Goal: Transaction & Acquisition: Purchase product/service

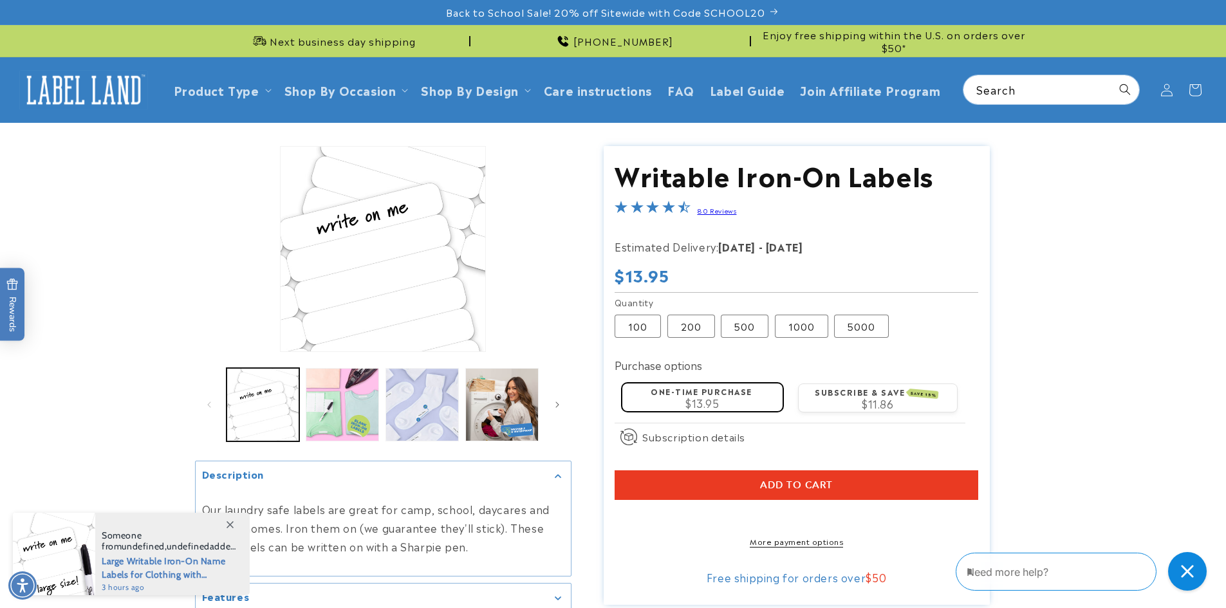
drag, startPoint x: 1135, startPoint y: 191, endPoint x: 1173, endPoint y: 404, distance: 216.9
click at [1173, 404] on product-info "Skip to product information Open media 1 in modal Open media 2 in modal Open me…" at bounding box center [613, 411] width 1226 height 577
click at [692, 335] on label "200 Variant sold out or unavailable" at bounding box center [691, 326] width 48 height 23
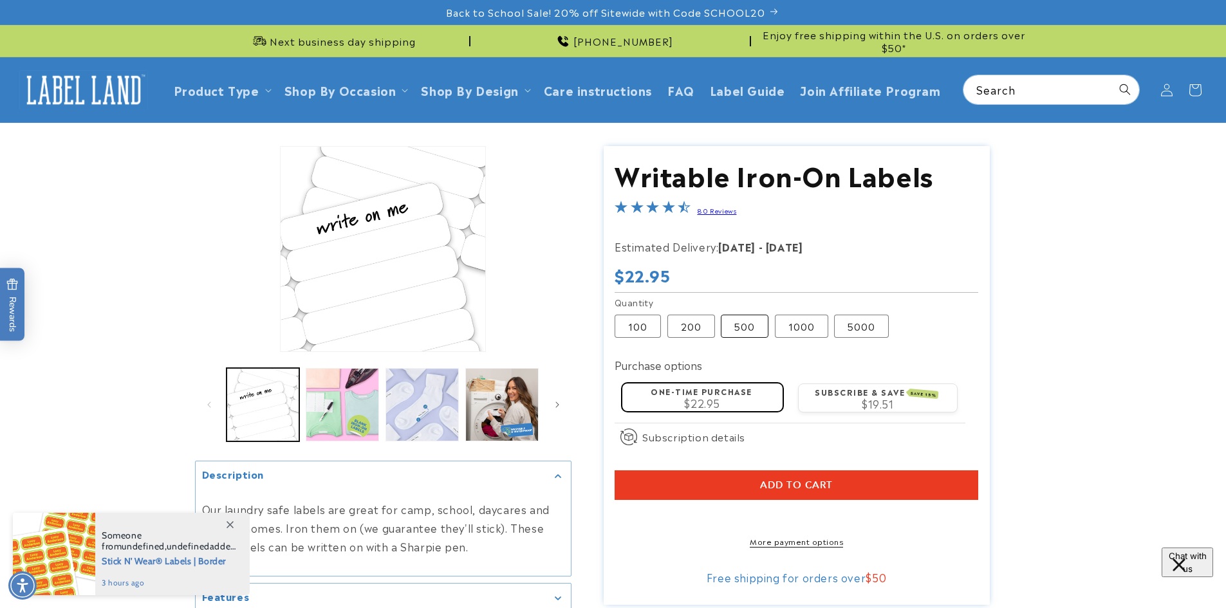
click at [738, 329] on label "500 Variant sold out or unavailable" at bounding box center [745, 326] width 48 height 23
click at [778, 328] on label "1000 Variant sold out or unavailable" at bounding box center [801, 326] width 53 height 23
click at [802, 317] on label "1000 Variant sold out or unavailable" at bounding box center [801, 326] width 53 height 23
click at [530, 228] on li "Open media 1 in modal" at bounding box center [383, 249] width 376 height 206
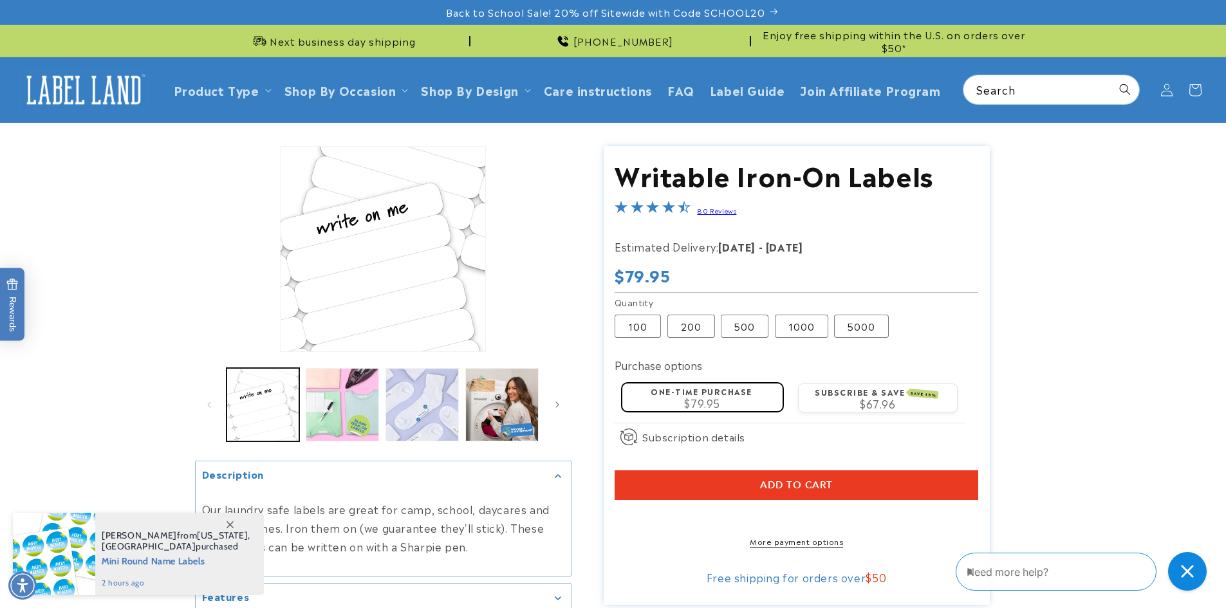
click at [525, 181] on li "Open media 1 in modal" at bounding box center [383, 249] width 376 height 206
click at [1165, 95] on icon at bounding box center [1167, 90] width 14 height 14
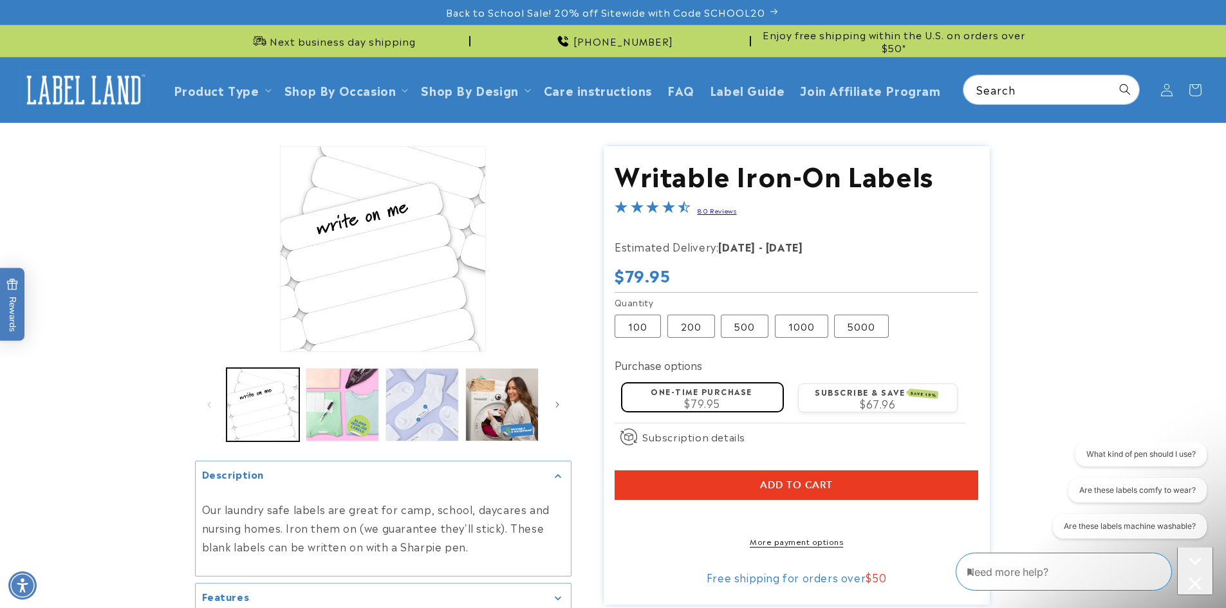
drag, startPoint x: 229, startPoint y: 0, endPoint x: 522, endPoint y: 272, distance: 399.8
click at [522, 272] on li "Open media 1 in modal" at bounding box center [383, 249] width 376 height 206
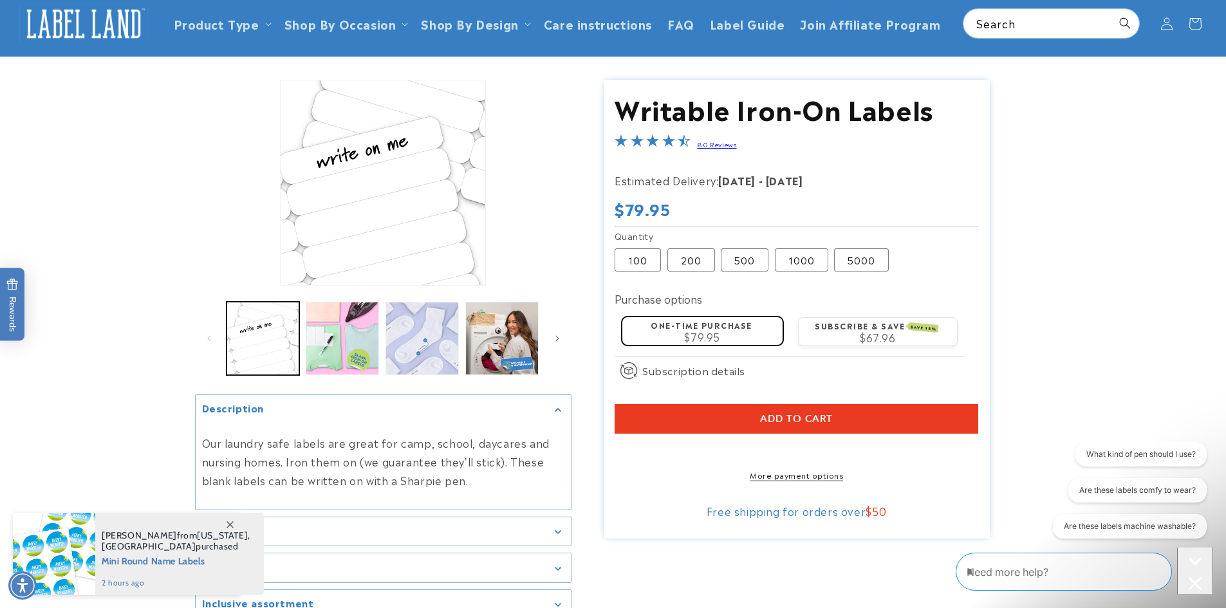
scroll to position [129, 0]
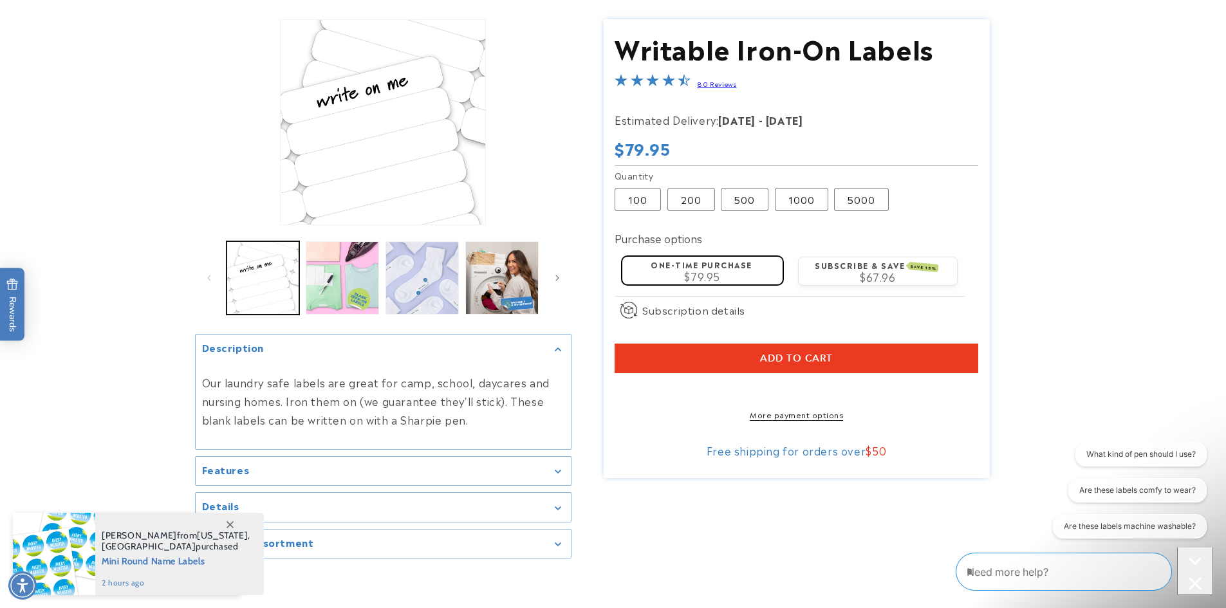
click at [552, 128] on li "Open media 1 in modal" at bounding box center [383, 122] width 376 height 206
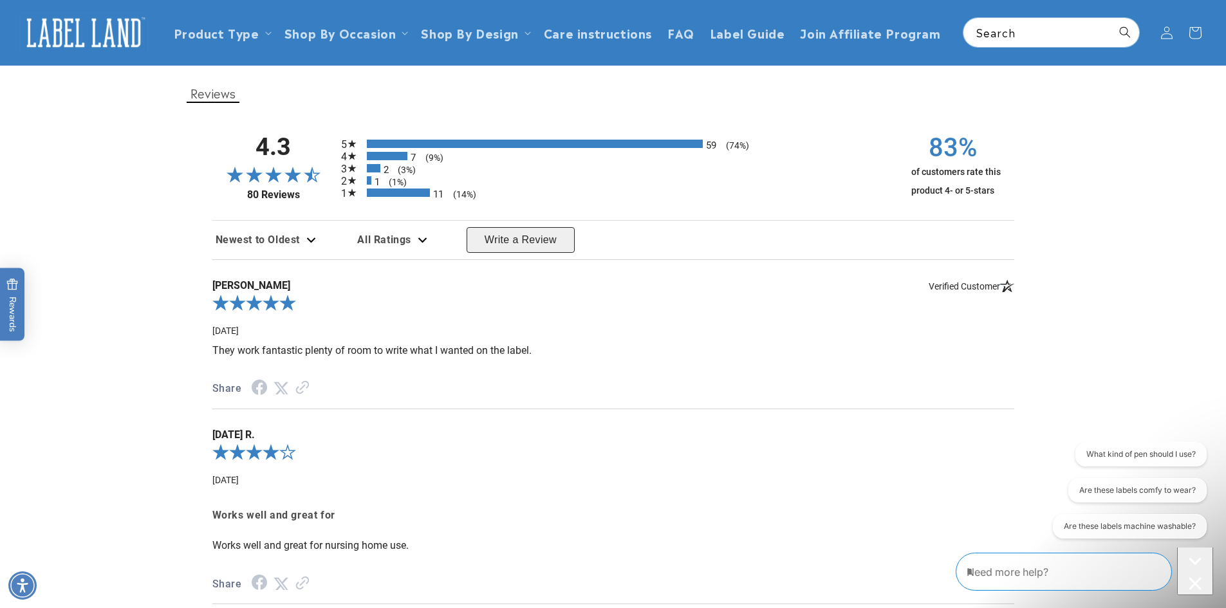
scroll to position [772, 0]
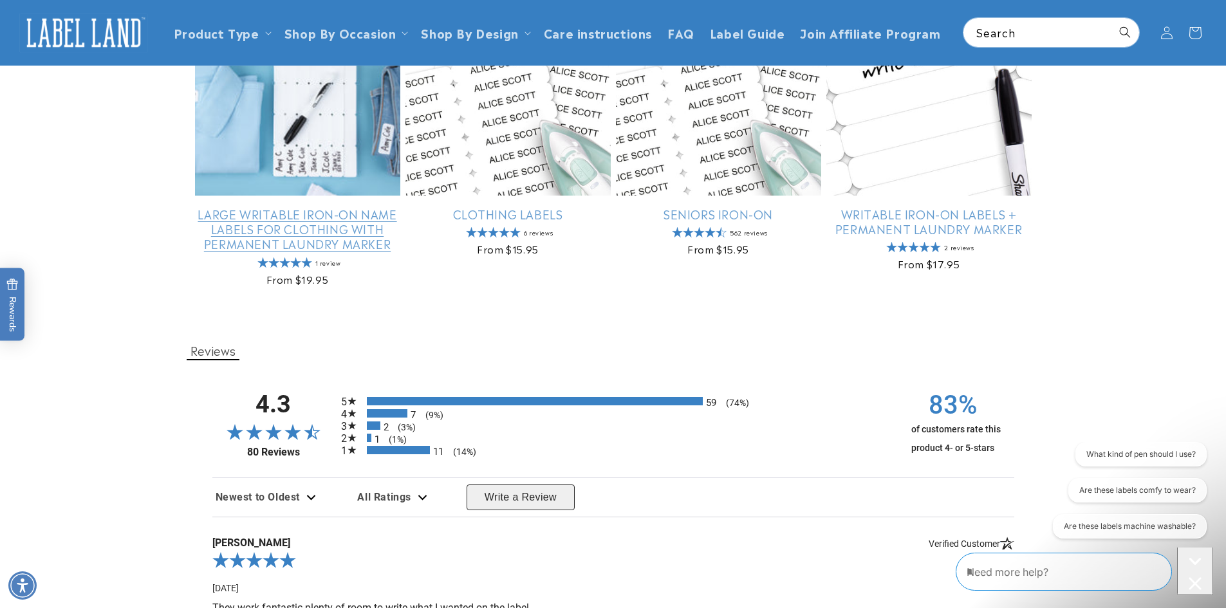
click at [319, 218] on link "Large Writable Iron-On Name Labels for Clothing with Permanent Laundry Marker" at bounding box center [297, 229] width 205 height 45
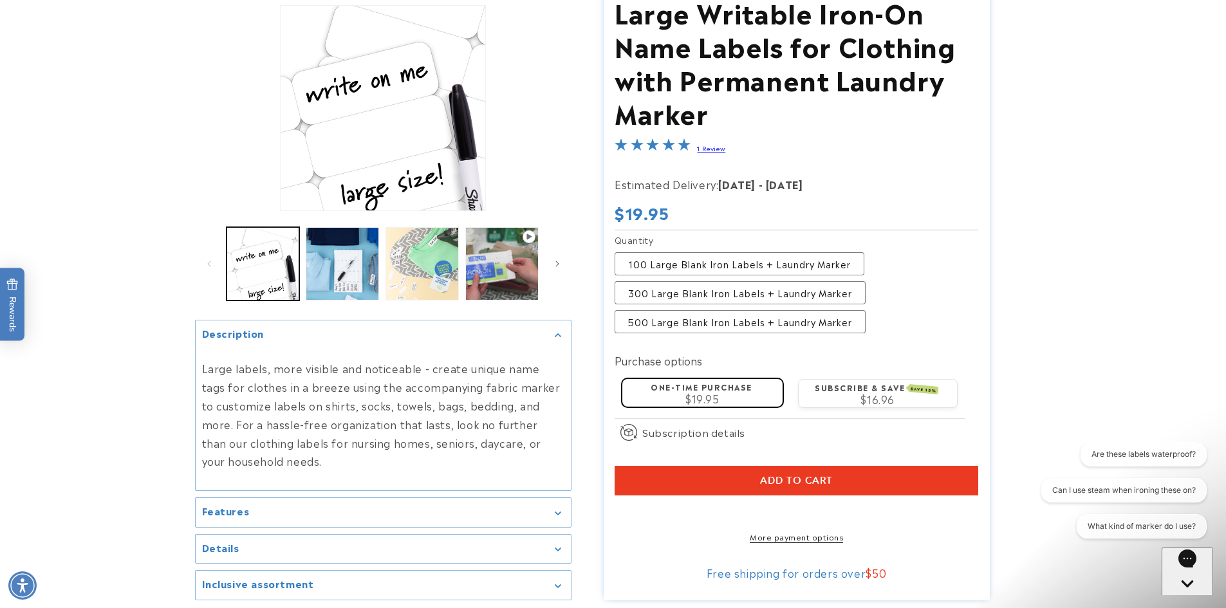
scroll to position [193, 0]
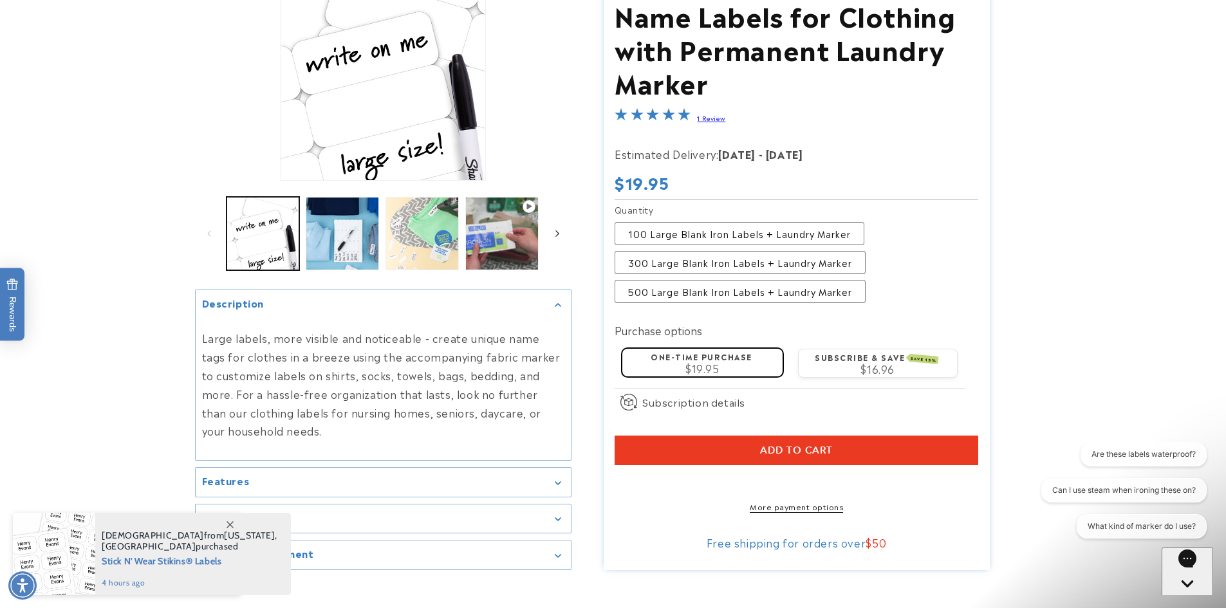
click at [553, 241] on span "Slide right" at bounding box center [557, 234] width 13 height 13
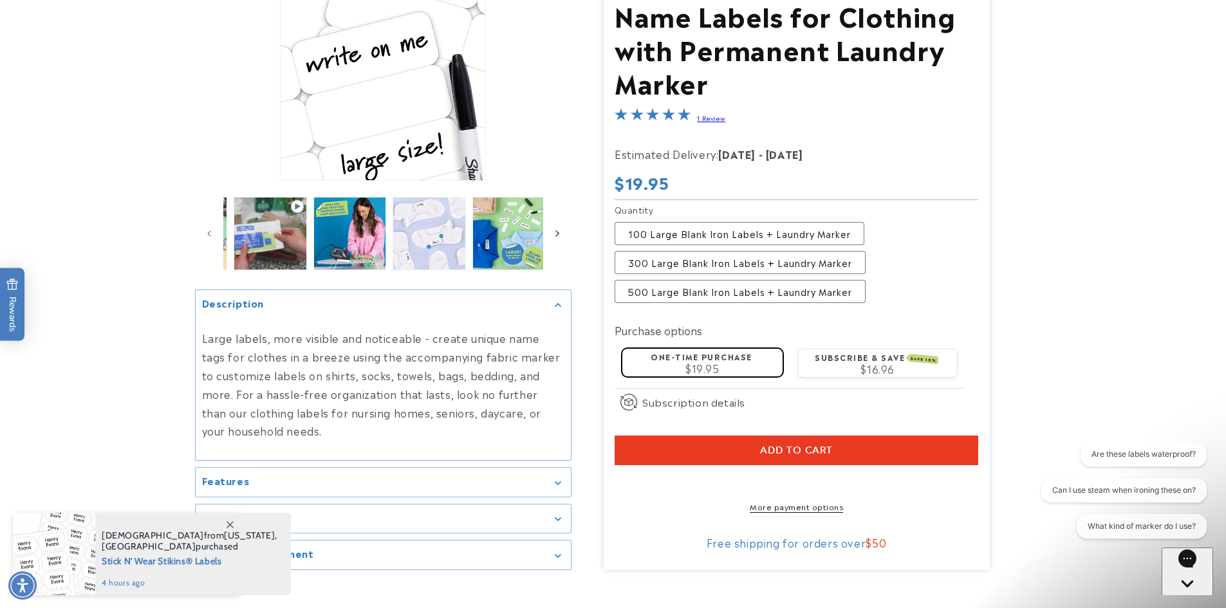
scroll to position [0, 239]
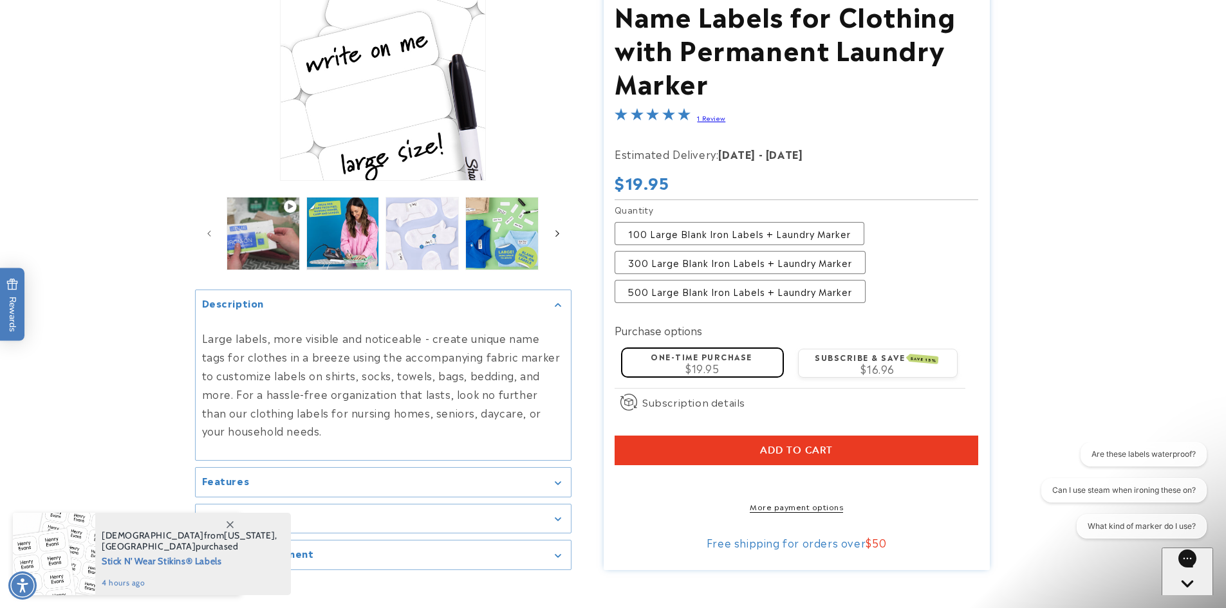
click at [553, 241] on span "Slide right" at bounding box center [557, 234] width 13 height 13
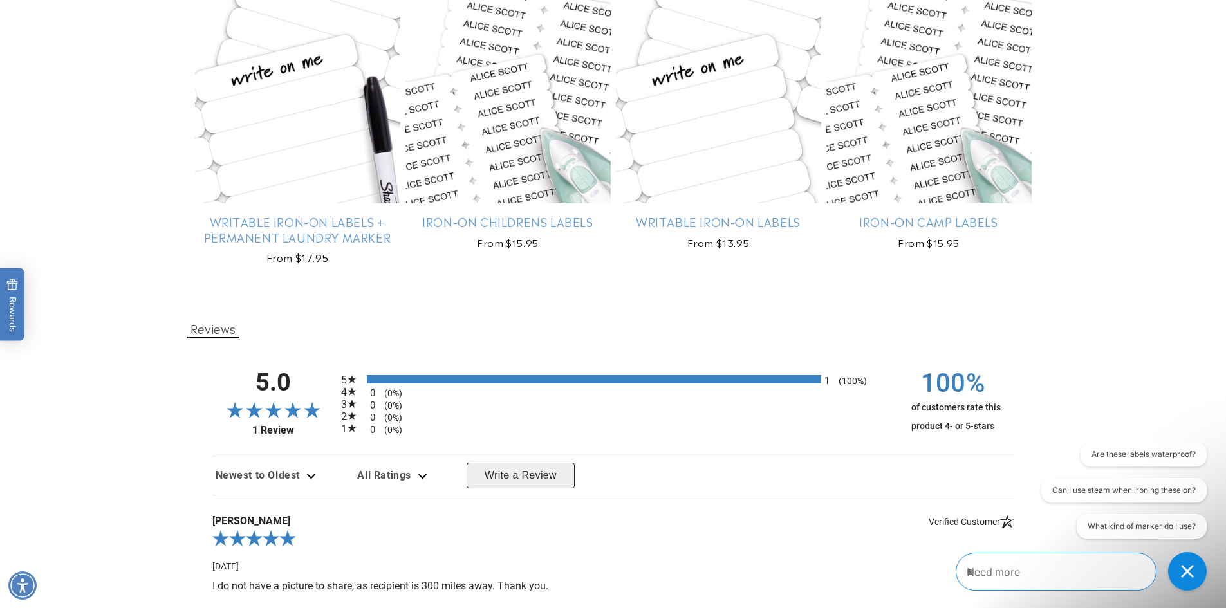
scroll to position [901, 0]
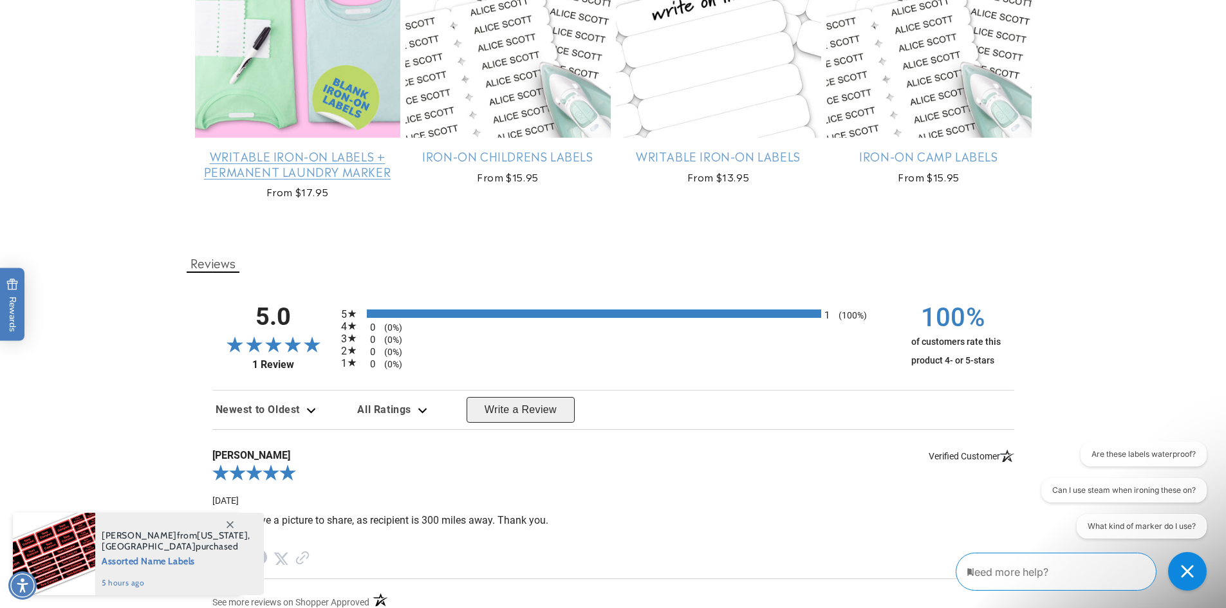
click at [359, 177] on link "Writable Iron-On Labels + Permanent Laundry Marker" at bounding box center [297, 164] width 205 height 30
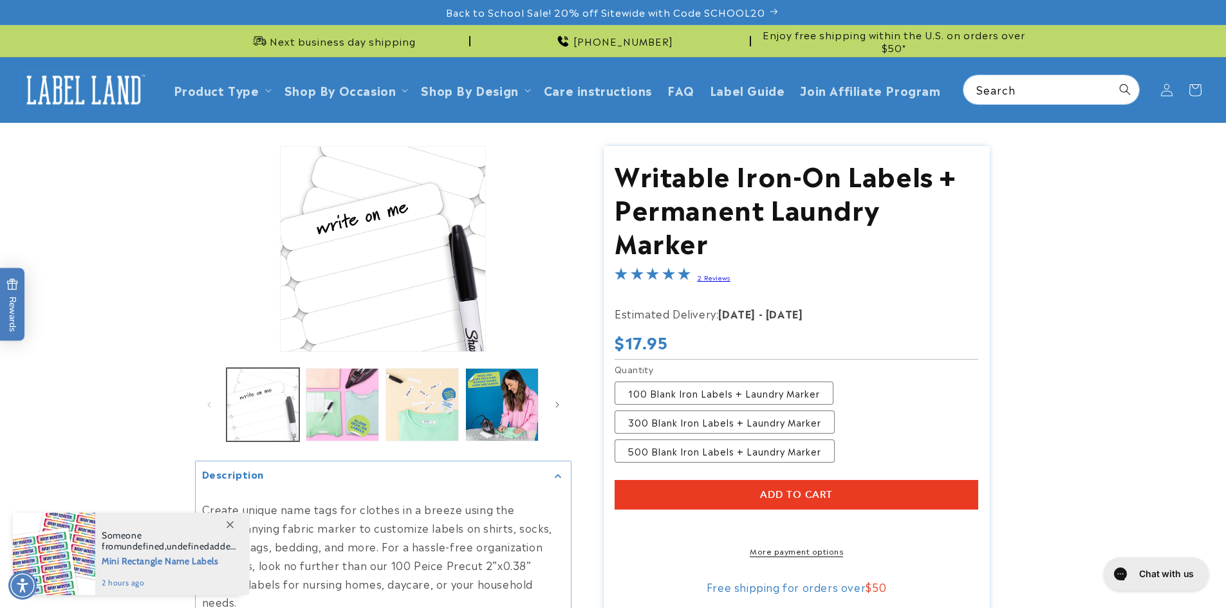
click at [250, 393] on button "Load image 1 in gallery view" at bounding box center [263, 404] width 73 height 73
click at [319, 402] on button "Load image 2 in gallery view" at bounding box center [342, 404] width 73 height 73
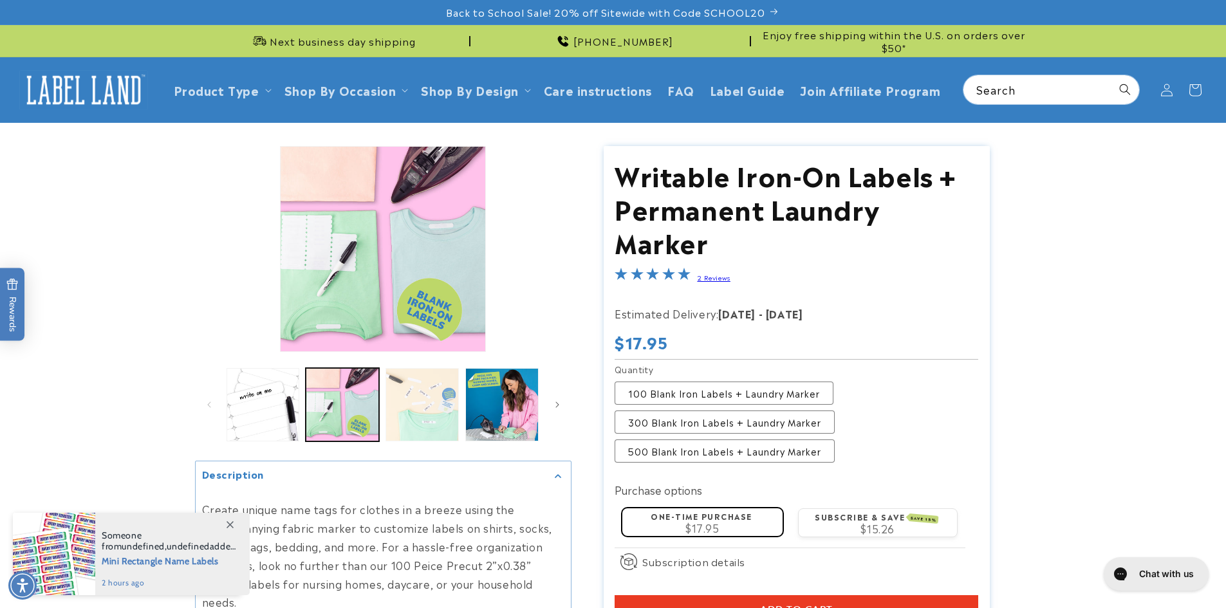
click at [398, 409] on button "Load image 3 in gallery view" at bounding box center [422, 404] width 73 height 73
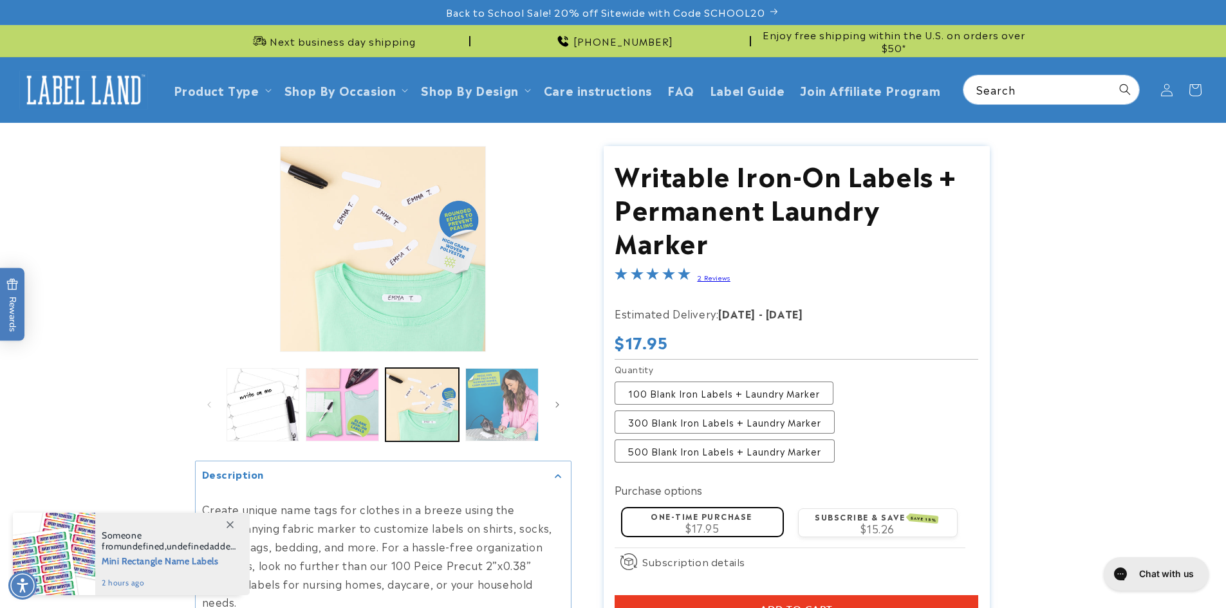
click at [488, 407] on button "Load image 4 in gallery view" at bounding box center [501, 404] width 73 height 73
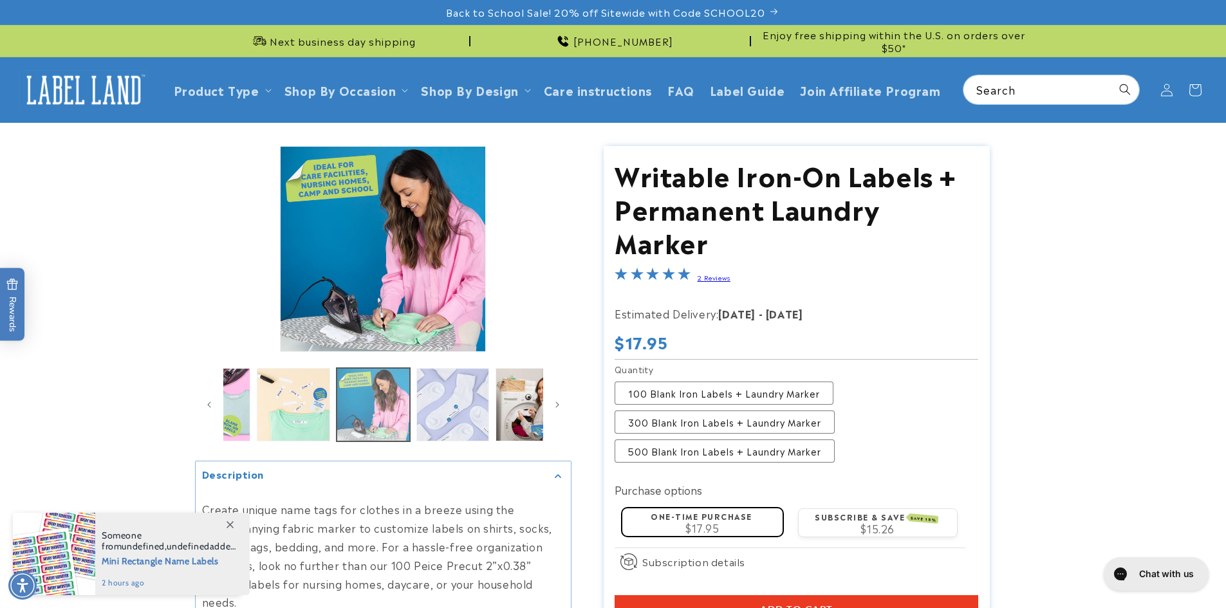
scroll to position [0, 158]
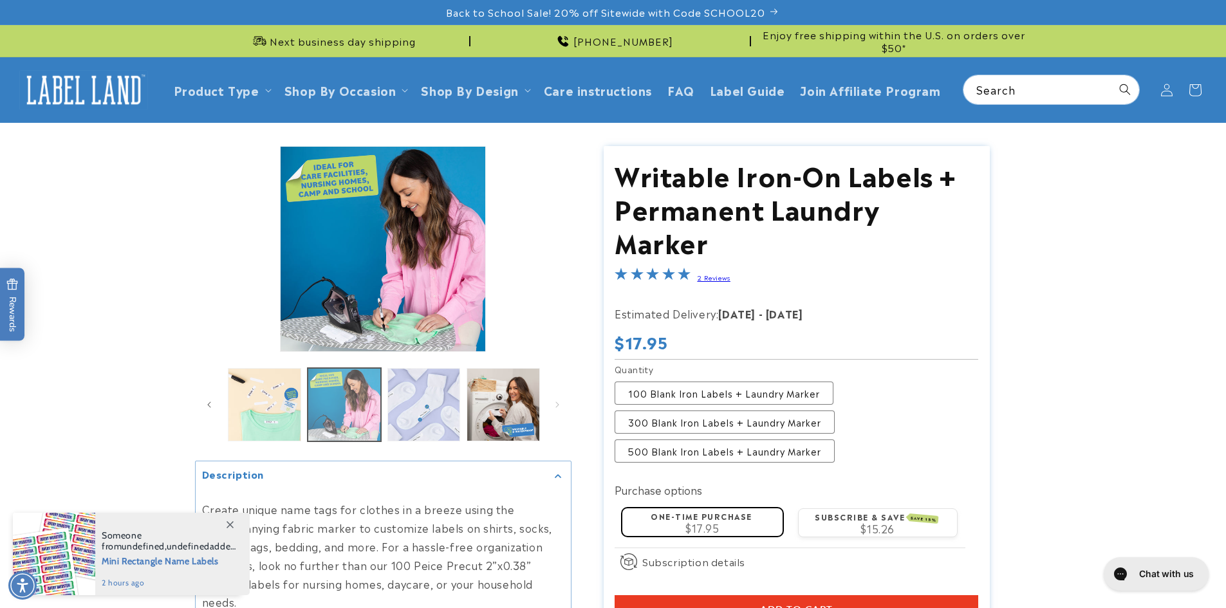
click at [361, 413] on button "Load image 4 in gallery view" at bounding box center [344, 404] width 73 height 73
click at [359, 413] on button "Load image 4 in gallery view" at bounding box center [344, 404] width 73 height 73
click at [293, 415] on button "Load image 3 in gallery view" at bounding box center [264, 404] width 73 height 73
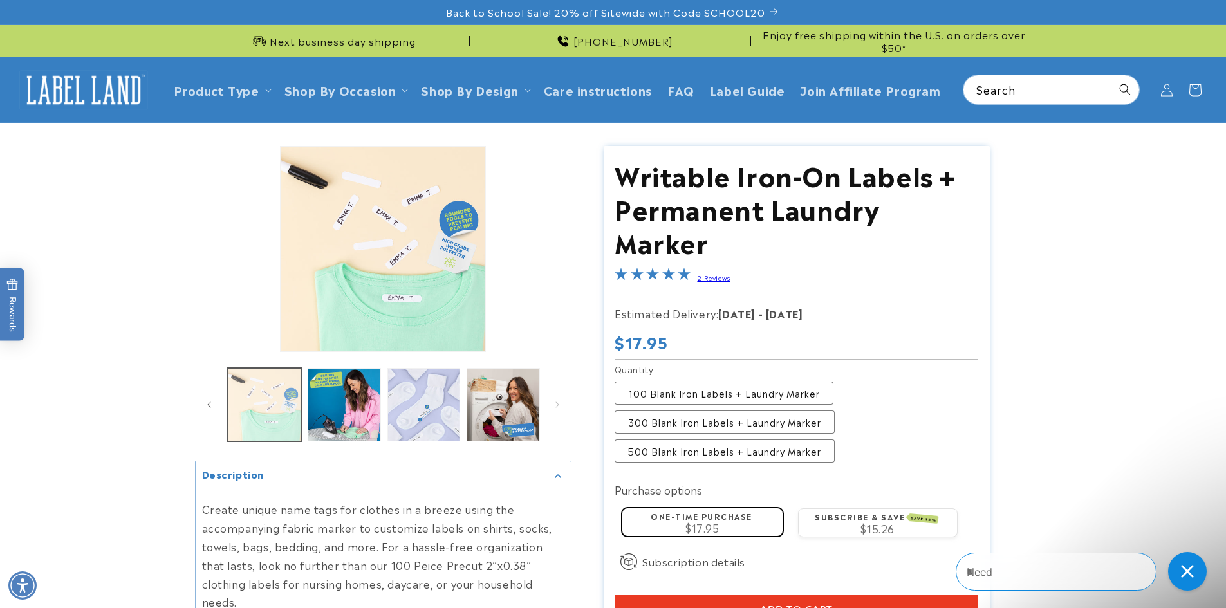
scroll to position [0, 0]
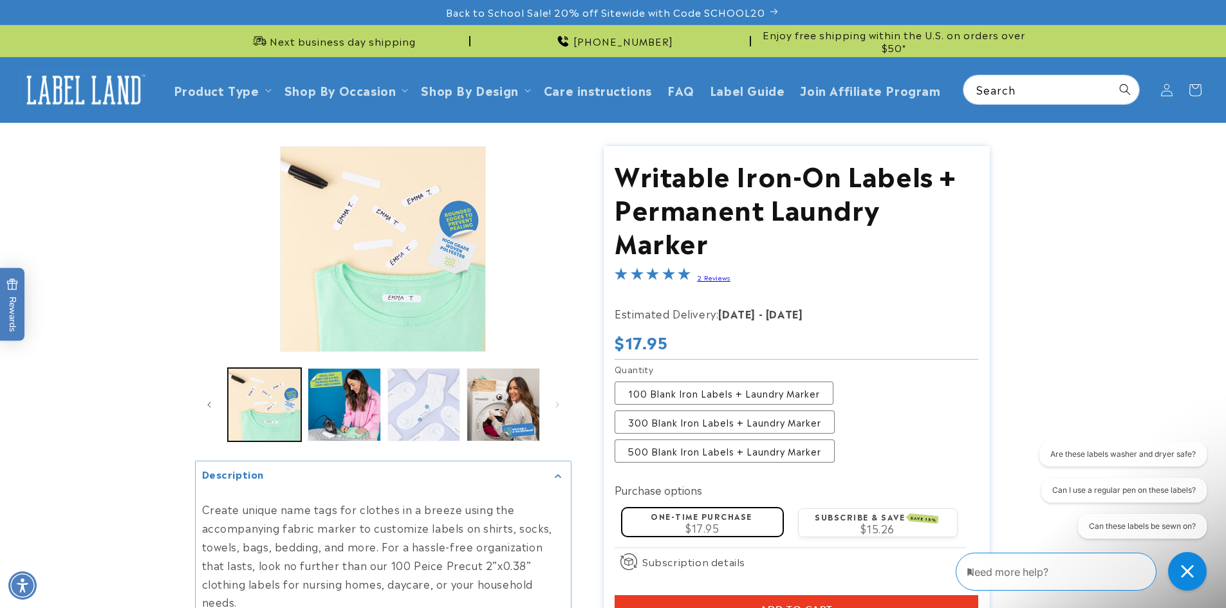
click at [429, 414] on button "Load image 5 in gallery view" at bounding box center [423, 404] width 73 height 73
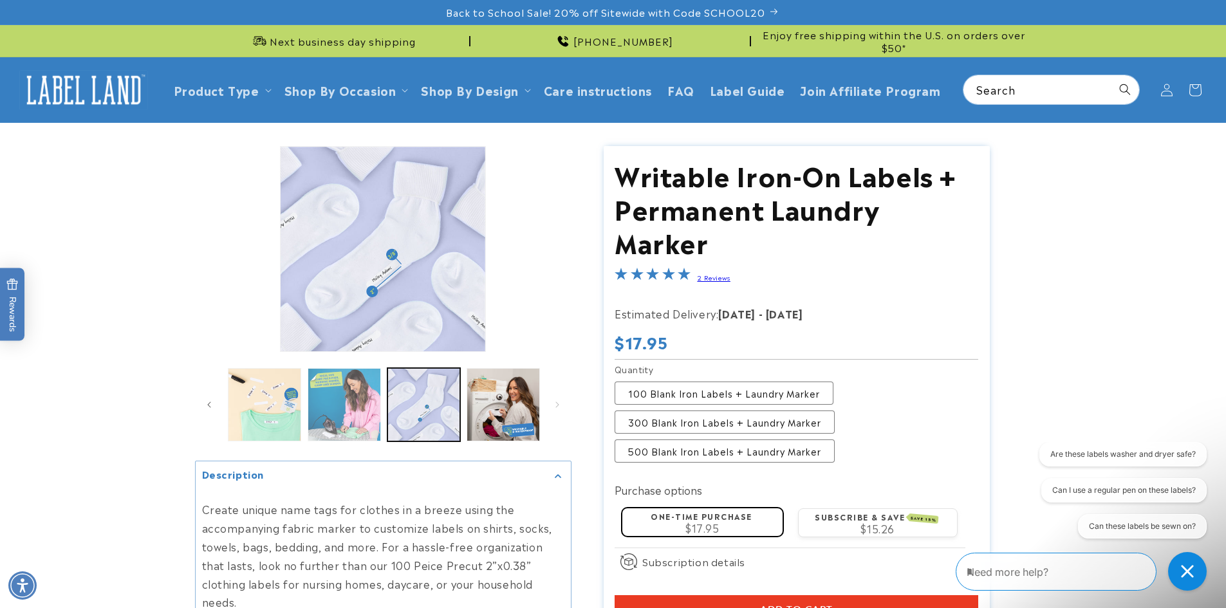
click at [367, 400] on button "Load image 4 in gallery view" at bounding box center [344, 404] width 73 height 73
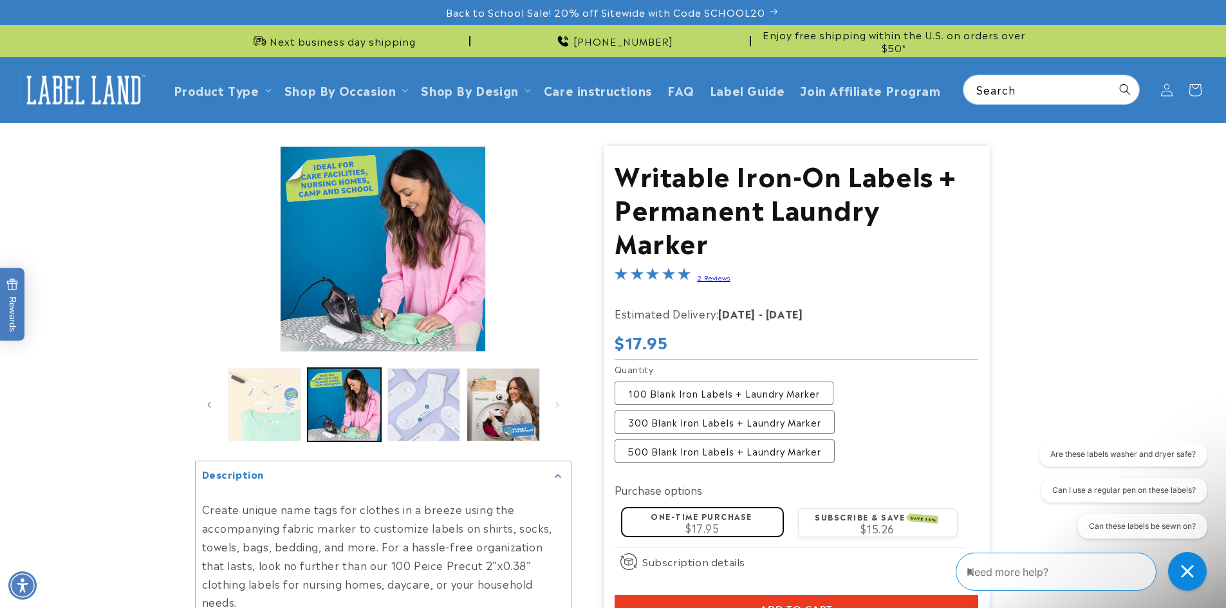
click at [280, 395] on button "Load image 3 in gallery view" at bounding box center [264, 404] width 73 height 73
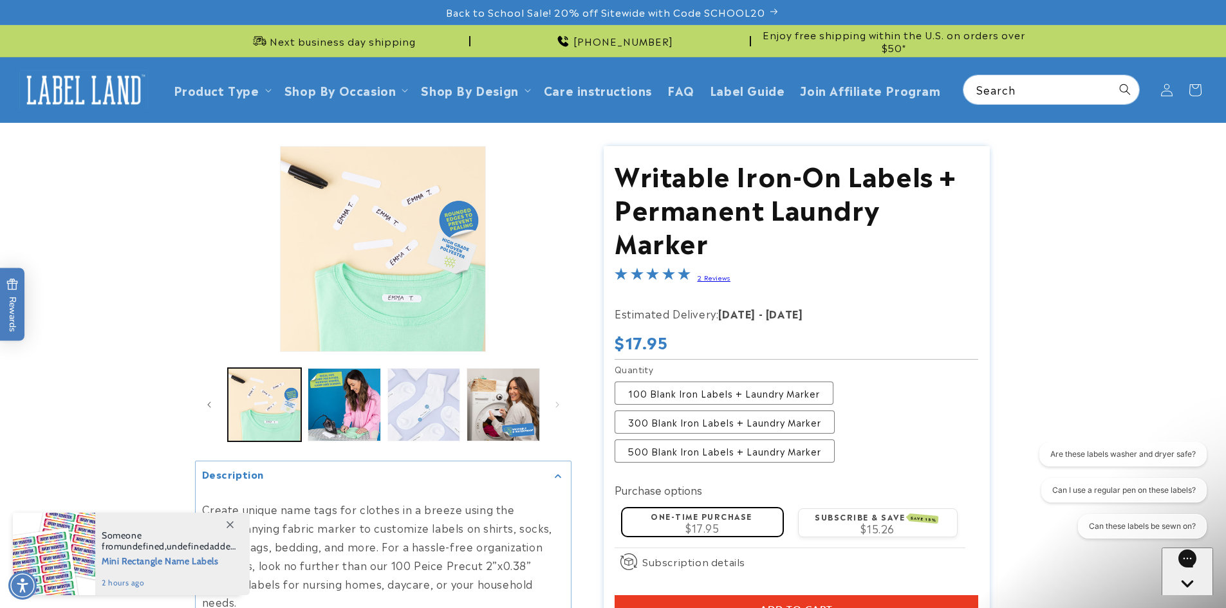
click at [416, 400] on button "Load image 5 in gallery view" at bounding box center [423, 404] width 73 height 73
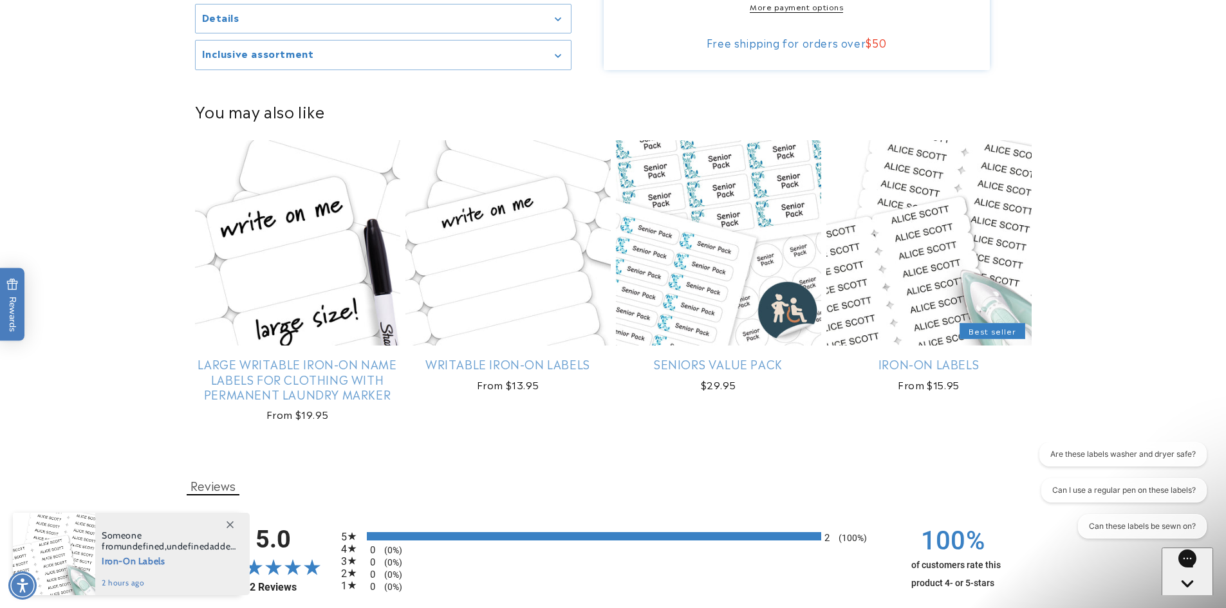
scroll to position [772, 0]
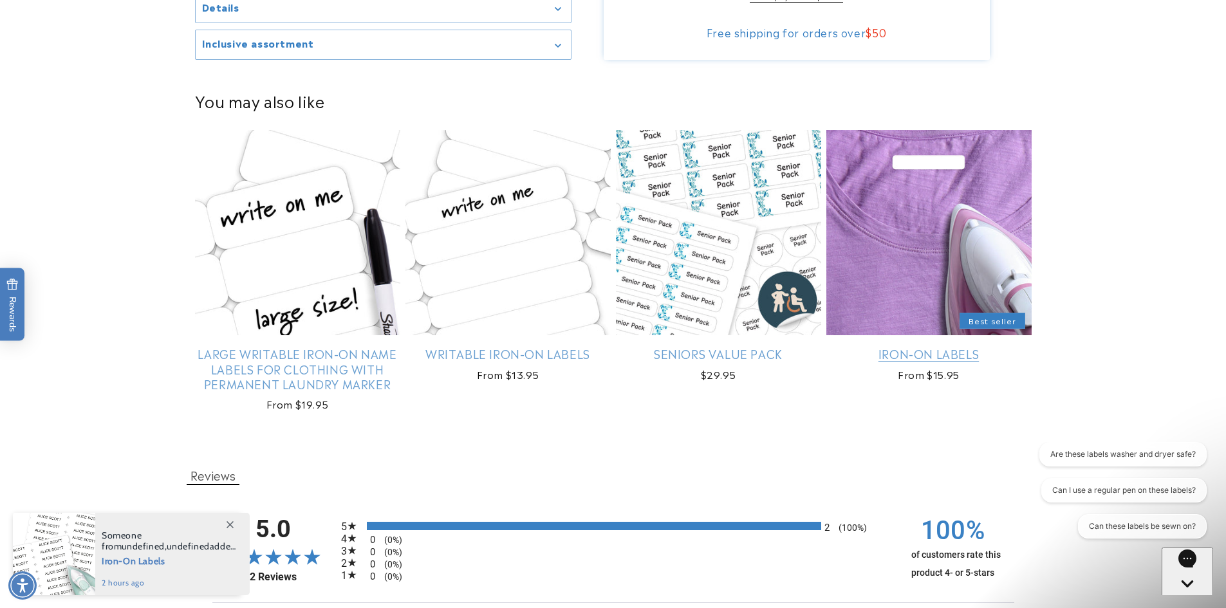
click at [944, 346] on link "Iron-On Labels" at bounding box center [928, 353] width 205 height 15
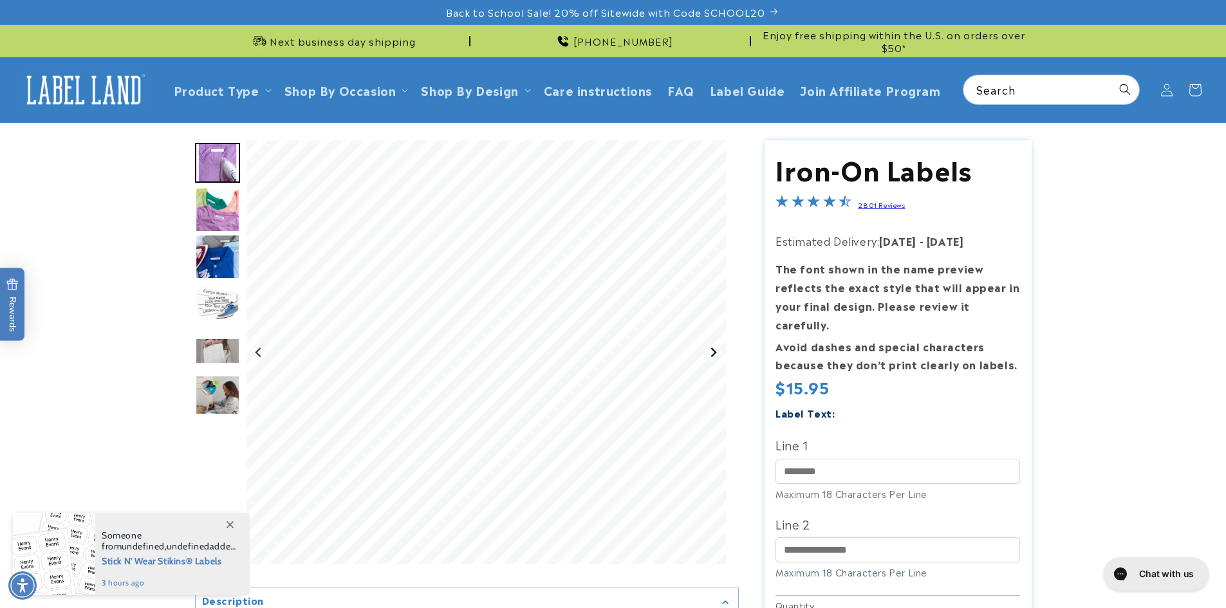
click at [717, 353] on icon "Next slide" at bounding box center [713, 352] width 10 height 10
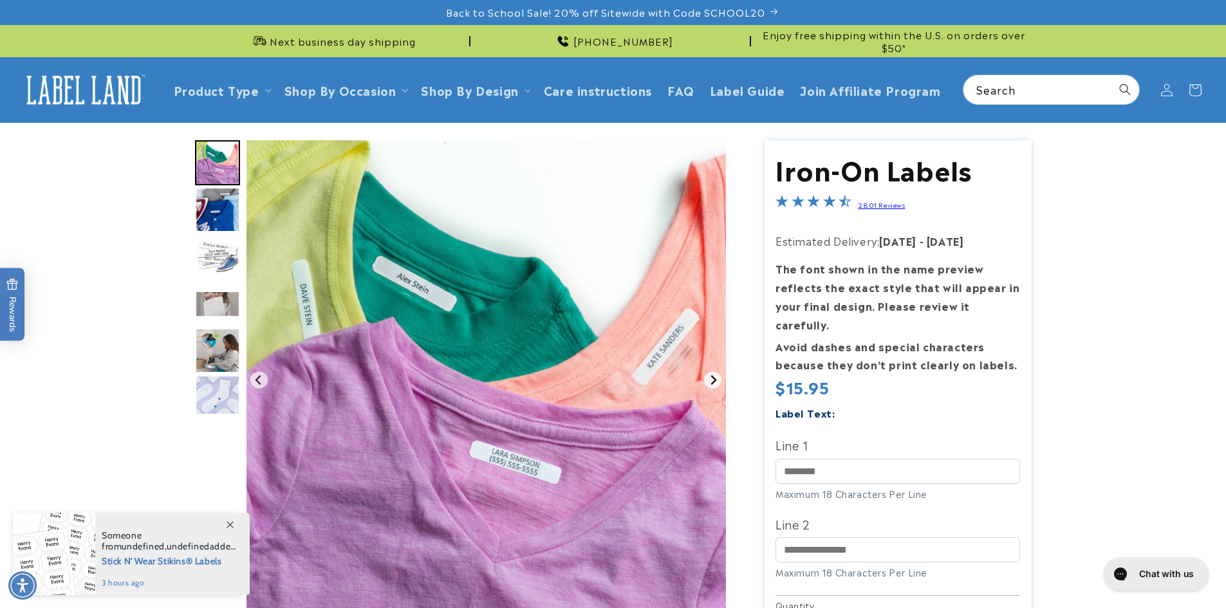
click at [705, 378] on button "Next slide" at bounding box center [712, 379] width 17 height 17
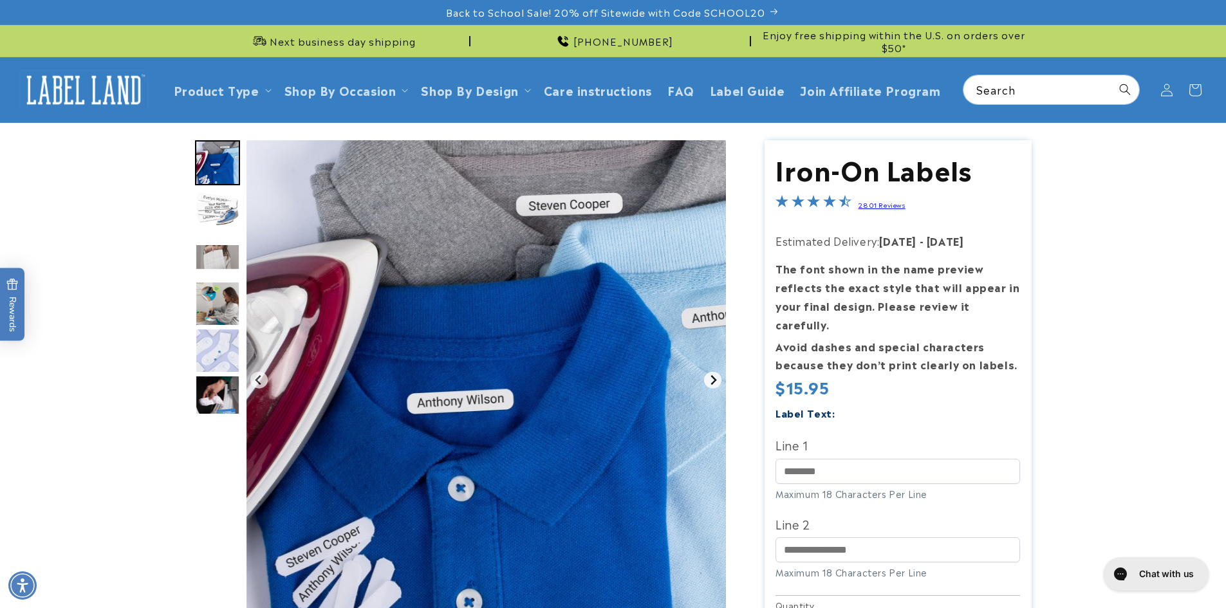
click at [705, 378] on button "Next slide" at bounding box center [712, 379] width 17 height 17
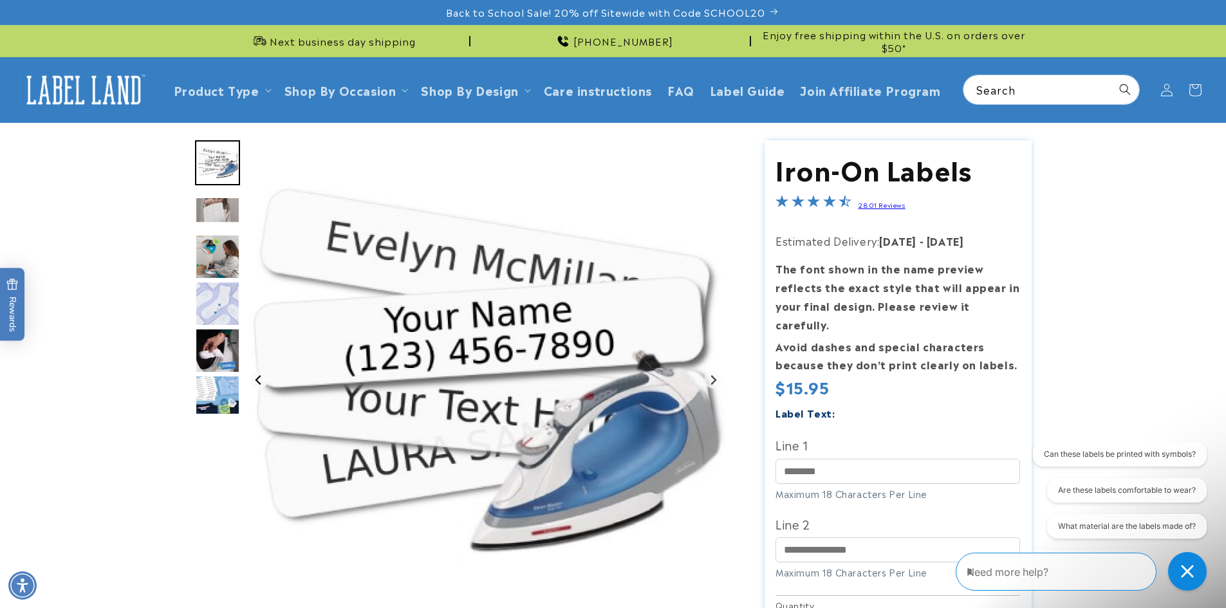
click at [257, 378] on icon "Previous slide" at bounding box center [259, 380] width 6 height 10
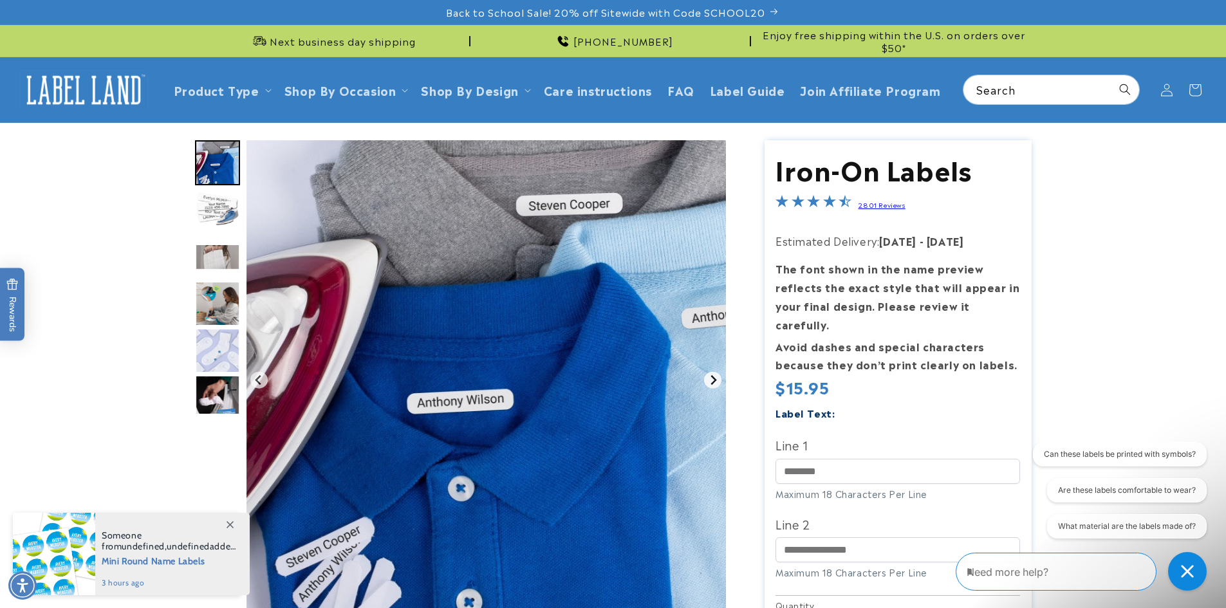
click at [718, 376] on icon "Next slide" at bounding box center [713, 380] width 10 height 10
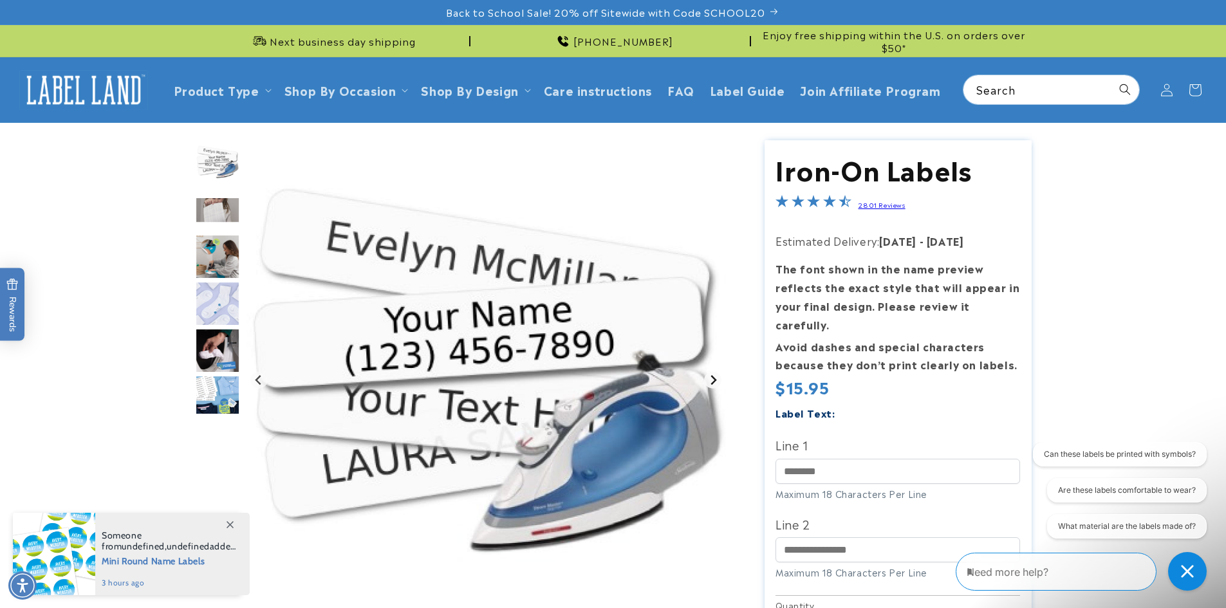
click at [718, 376] on icon "Next slide" at bounding box center [713, 380] width 10 height 10
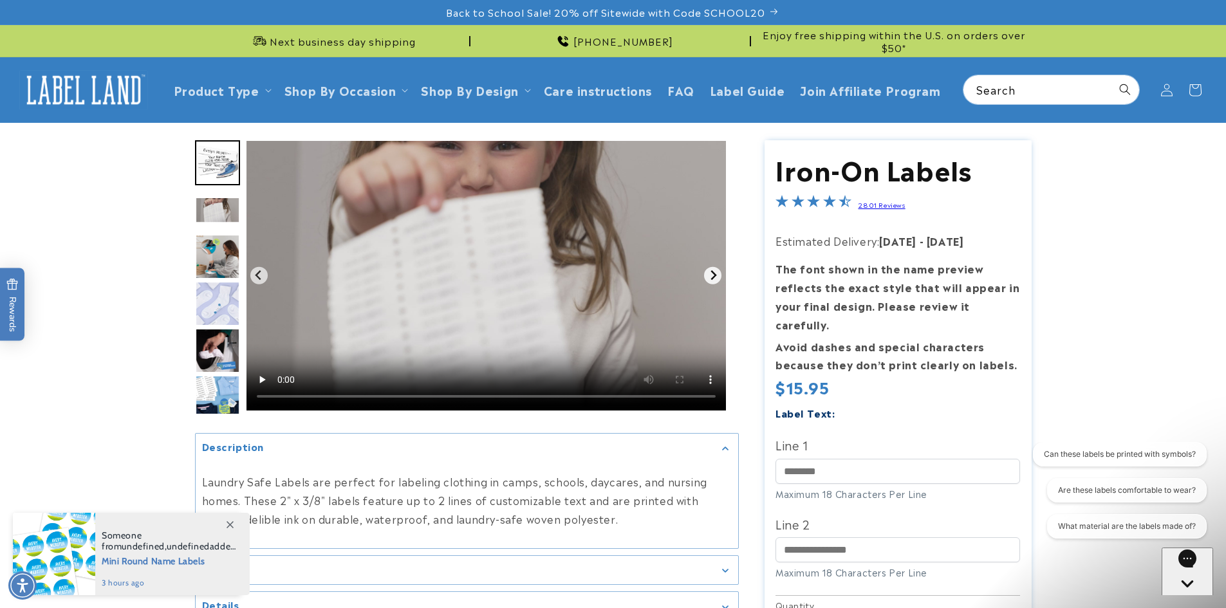
click at [714, 267] on button "Next slide" at bounding box center [712, 275] width 17 height 17
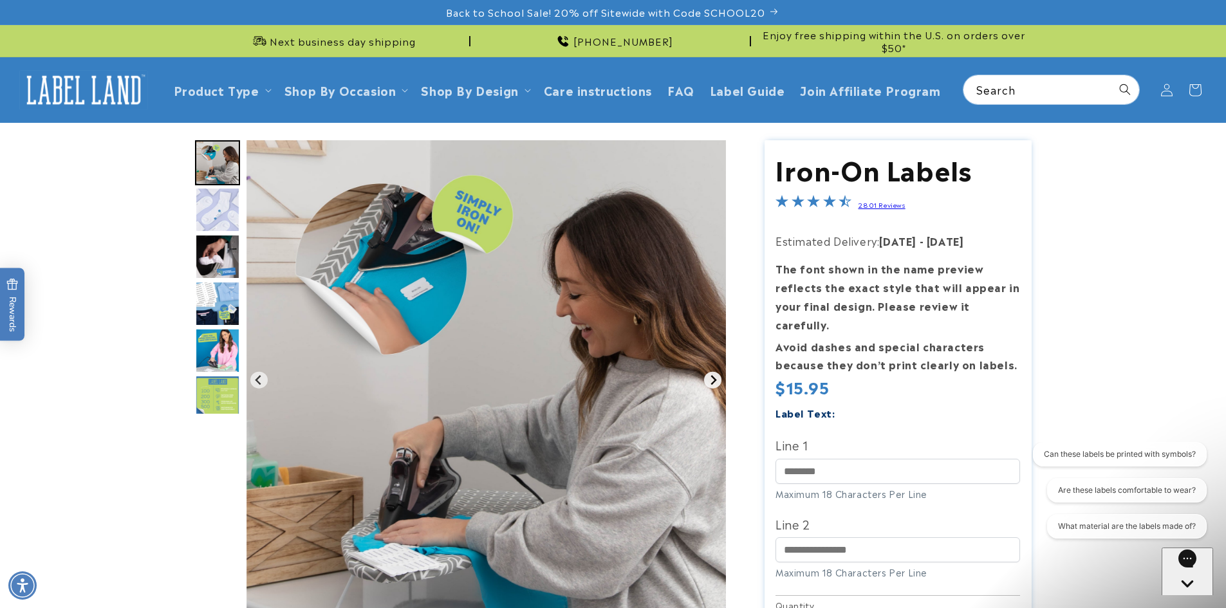
click at [714, 376] on icon "Next slide" at bounding box center [713, 380] width 10 height 10
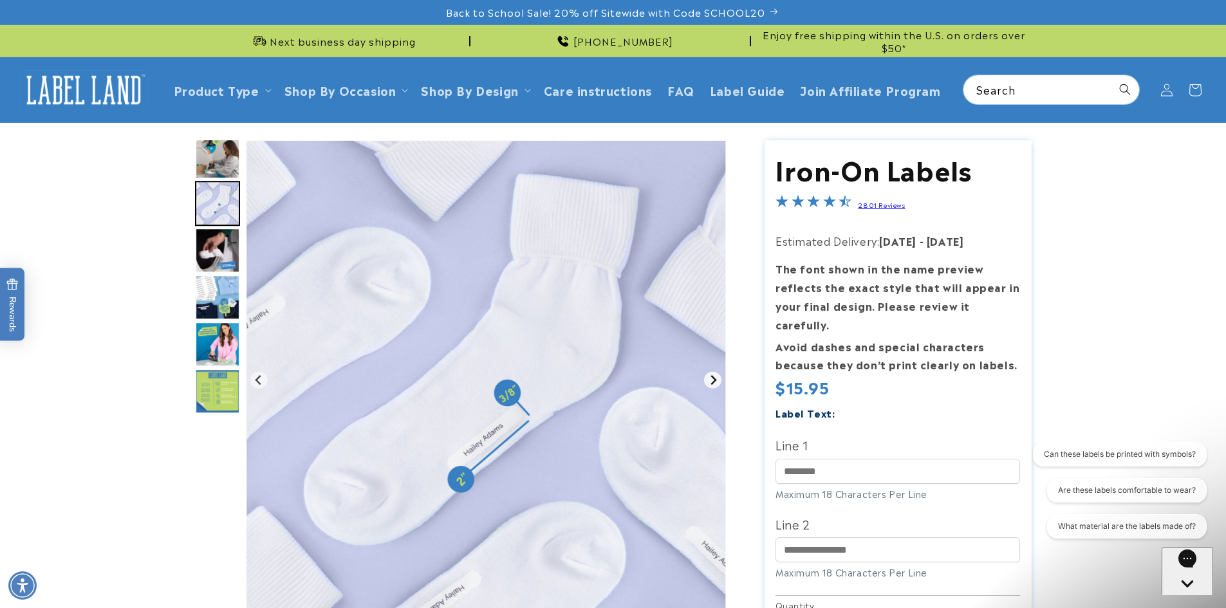
click at [711, 380] on icon "Next slide" at bounding box center [713, 380] width 10 height 10
